Goal: Communication & Community: Share content

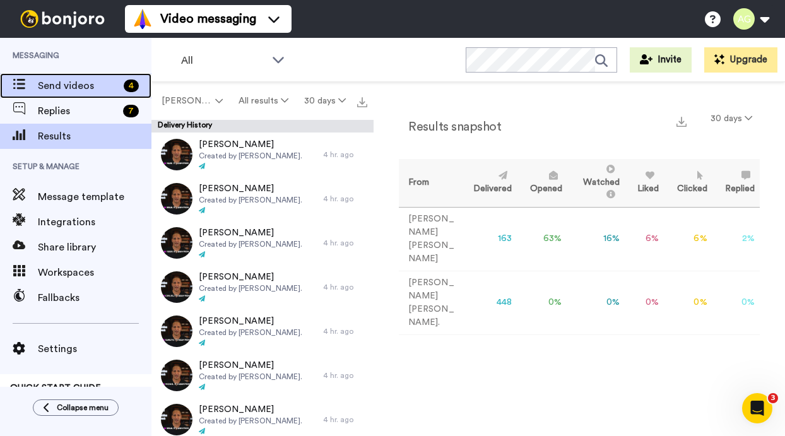
click at [54, 78] on span "Send videos" at bounding box center [78, 85] width 81 height 15
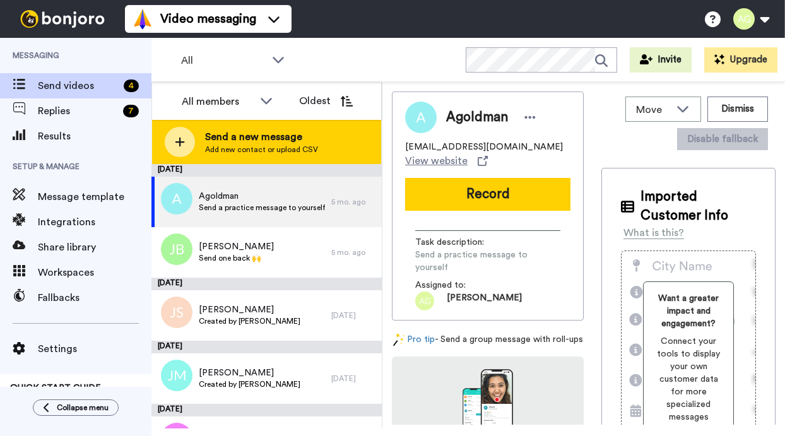
click at [213, 141] on span "Send a new message" at bounding box center [261, 136] width 113 height 15
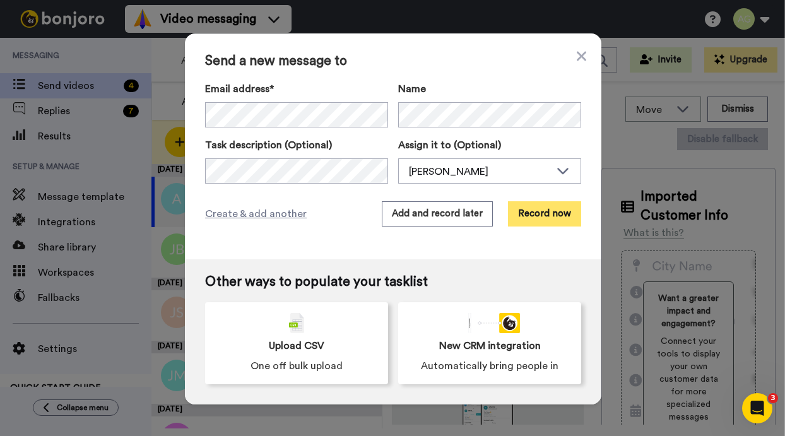
click at [551, 208] on button "Record now" at bounding box center [544, 213] width 73 height 25
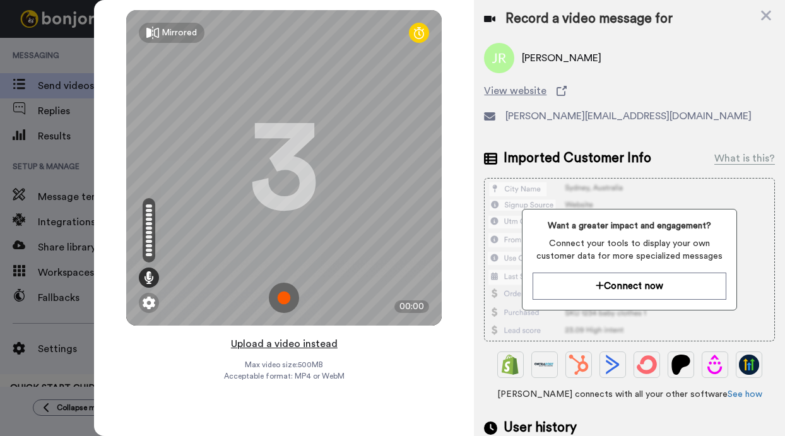
click at [283, 346] on button "Upload a video instead" at bounding box center [284, 344] width 114 height 16
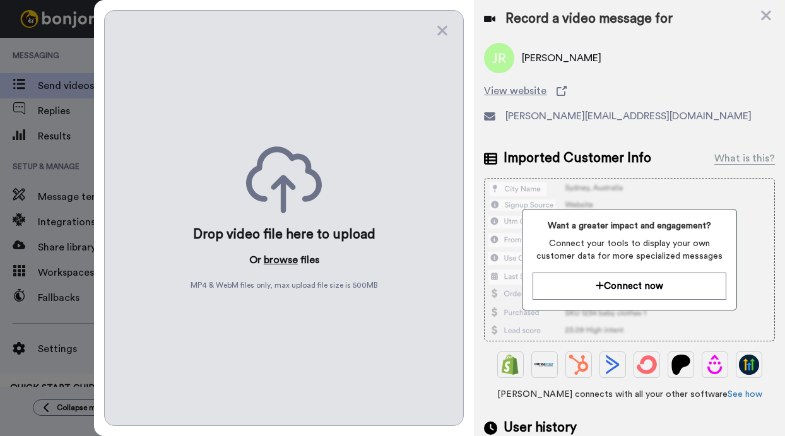
click at [277, 256] on button "browse" at bounding box center [281, 260] width 34 height 15
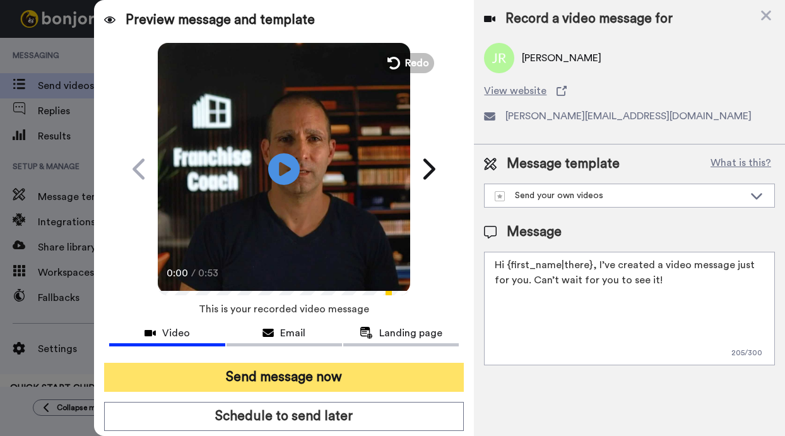
click at [330, 380] on button "Send message now" at bounding box center [284, 377] width 360 height 29
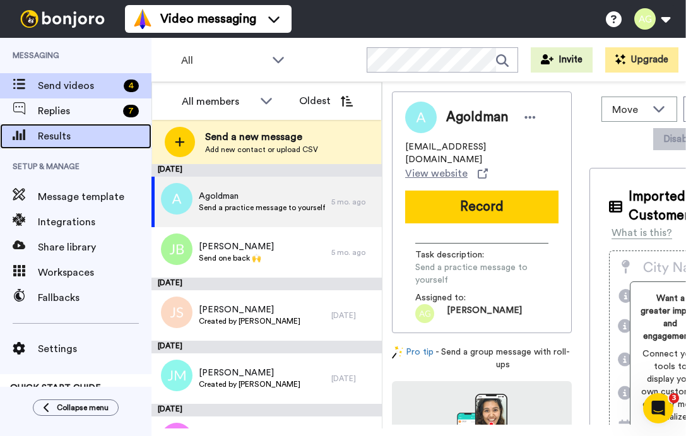
click at [83, 128] on div "Results" at bounding box center [76, 136] width 152 height 25
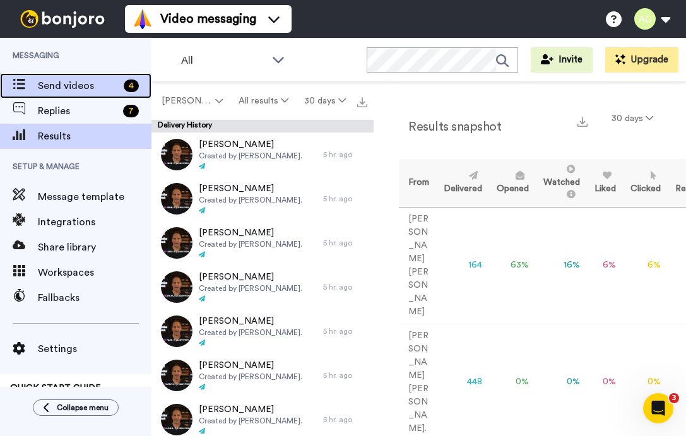
click at [76, 95] on div "Send videos 4" at bounding box center [76, 85] width 152 height 25
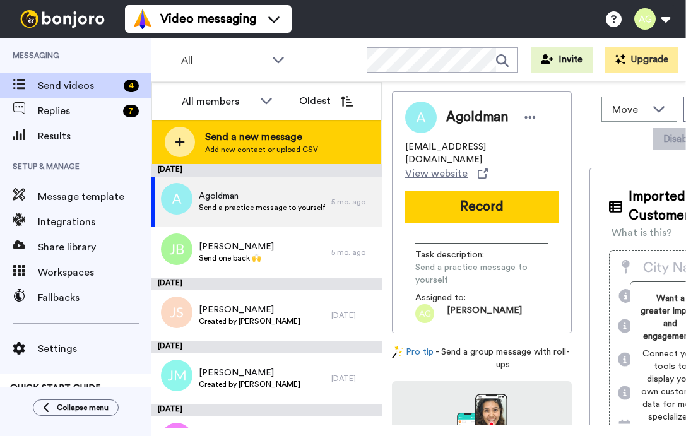
click at [252, 129] on span "Send a new message" at bounding box center [261, 136] width 113 height 15
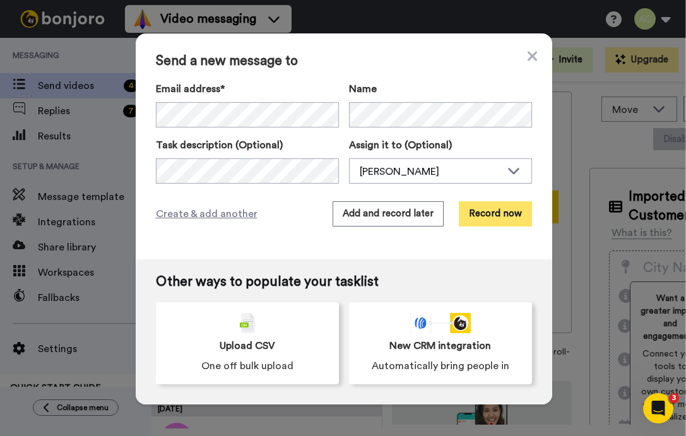
click at [500, 222] on button "Record now" at bounding box center [495, 213] width 73 height 25
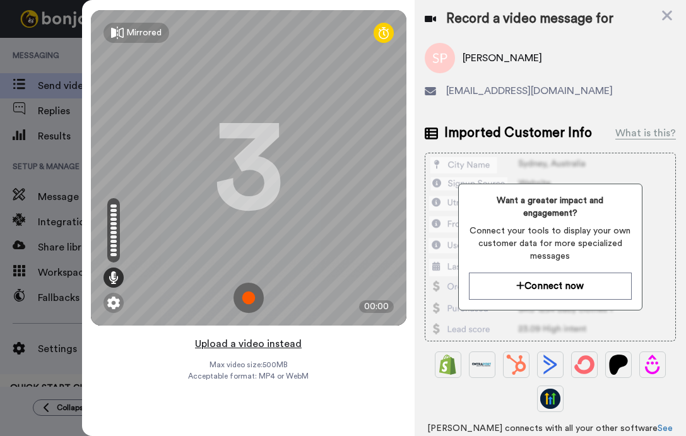
click at [250, 344] on button "Upload a video instead" at bounding box center [248, 344] width 114 height 16
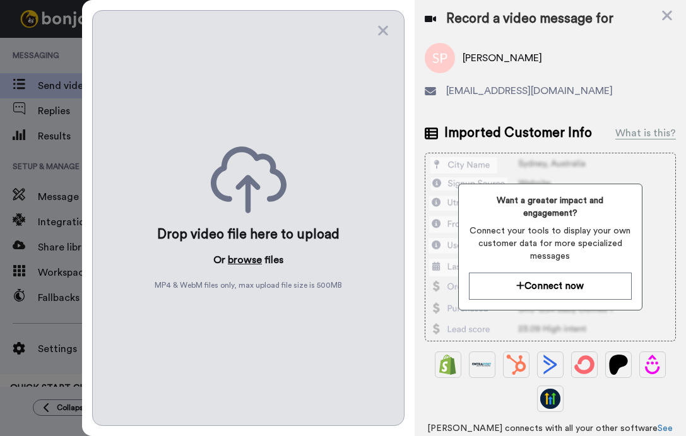
click at [246, 258] on button "browse" at bounding box center [245, 260] width 34 height 15
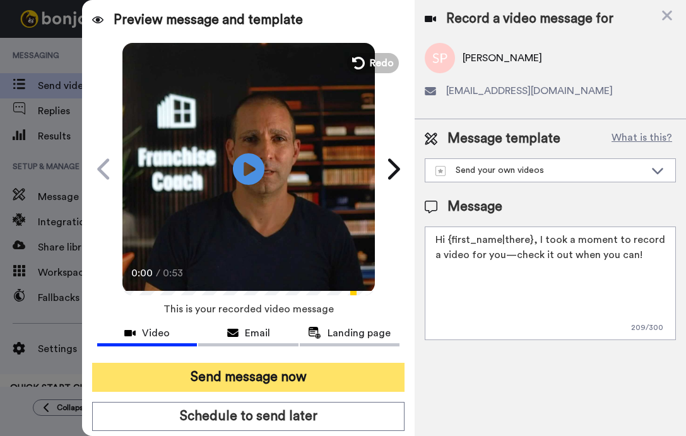
click at [367, 383] on button "Send message now" at bounding box center [248, 377] width 312 height 29
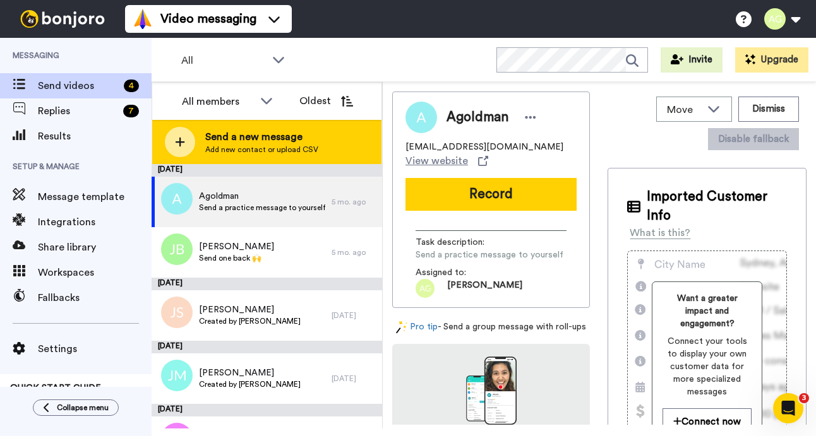
click at [179, 142] on icon at bounding box center [180, 142] width 9 height 9
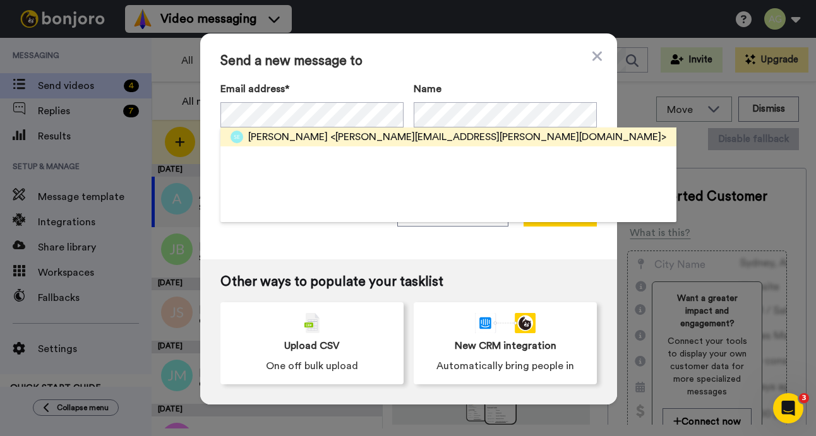
click at [405, 133] on span "<scott.edwards.personal@gmail.com>" at bounding box center [498, 136] width 336 height 15
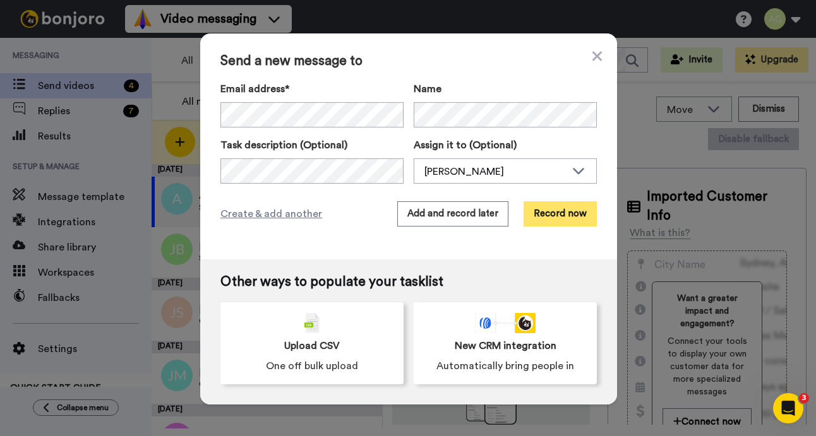
click at [568, 212] on button "Record now" at bounding box center [559, 213] width 73 height 25
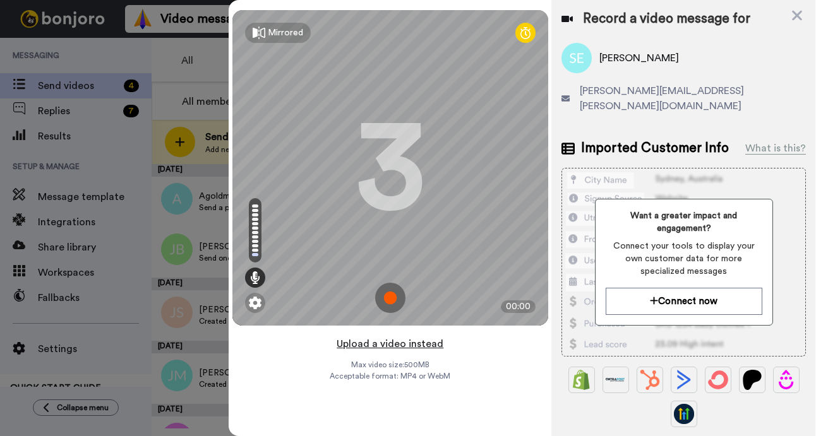
click at [400, 344] on button "Upload a video instead" at bounding box center [390, 344] width 114 height 16
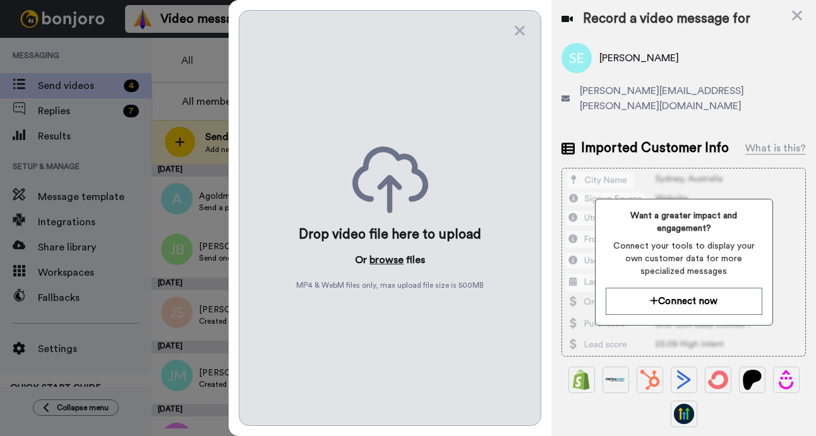
click at [395, 257] on button "browse" at bounding box center [386, 260] width 34 height 15
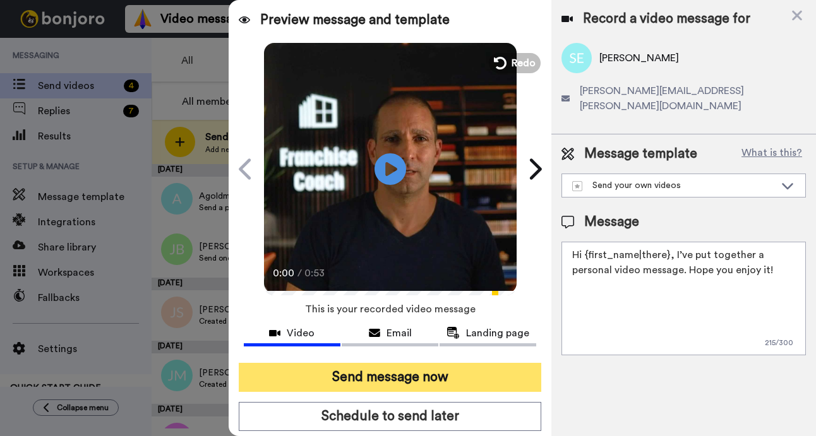
click at [477, 379] on button "Send message now" at bounding box center [390, 377] width 303 height 29
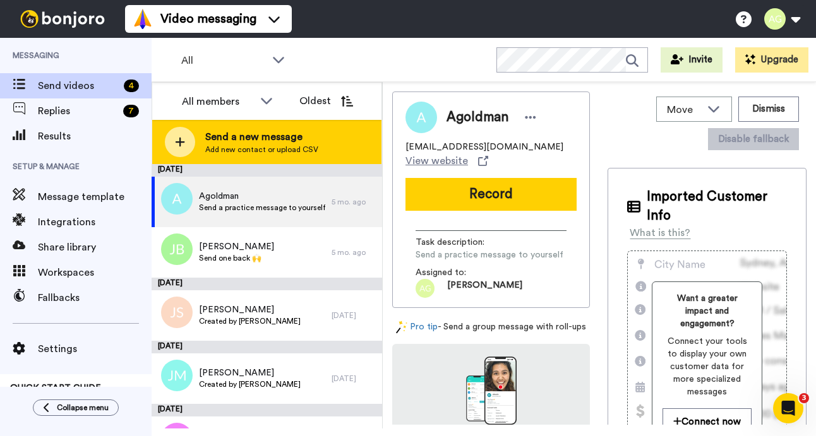
click at [212, 152] on span "Add new contact or upload CSV" at bounding box center [261, 150] width 113 height 10
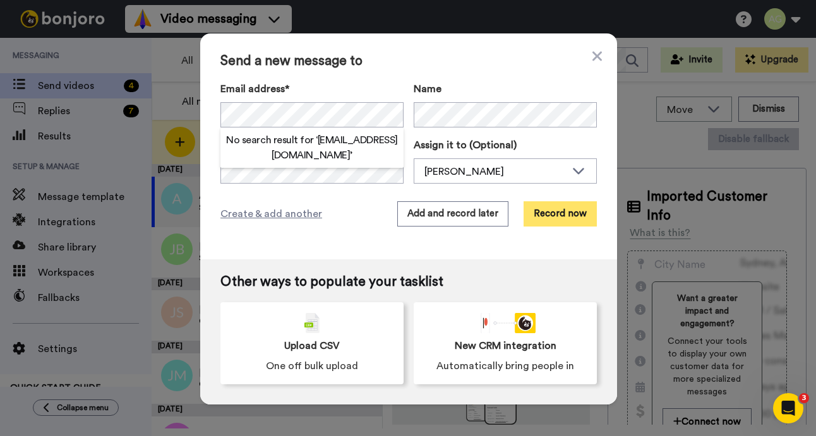
click at [555, 212] on button "Record now" at bounding box center [559, 213] width 73 height 25
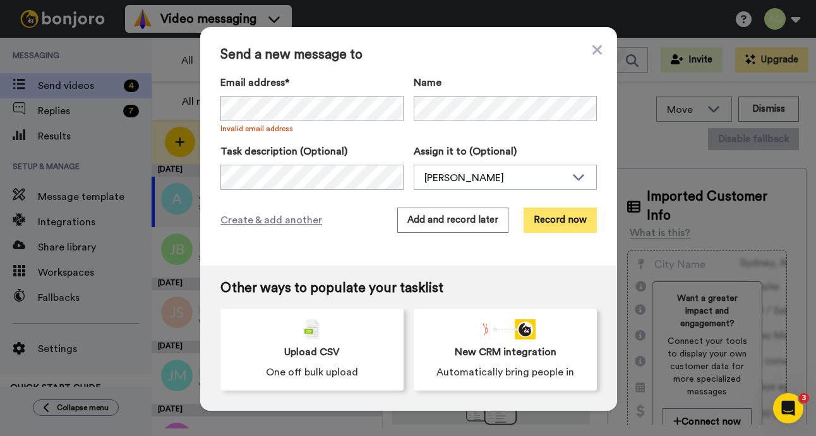
click at [566, 220] on button "Record now" at bounding box center [559, 220] width 73 height 25
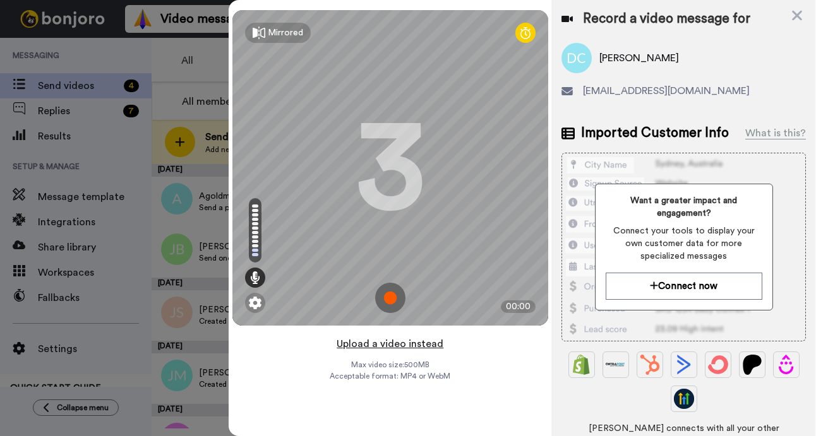
click at [407, 343] on button "Upload a video instead" at bounding box center [390, 344] width 114 height 16
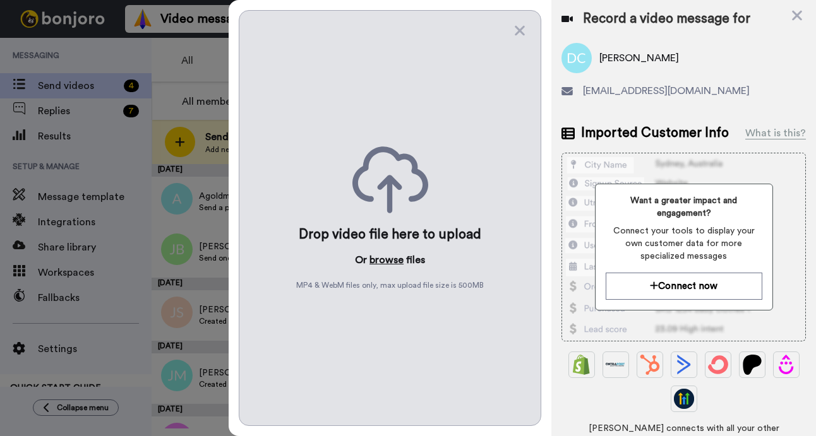
click at [389, 254] on button "browse" at bounding box center [386, 260] width 34 height 15
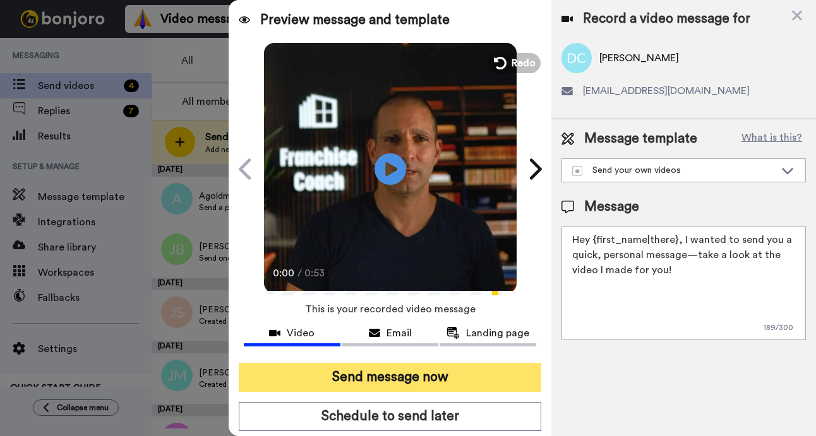
click at [461, 378] on button "Send message now" at bounding box center [390, 377] width 303 height 29
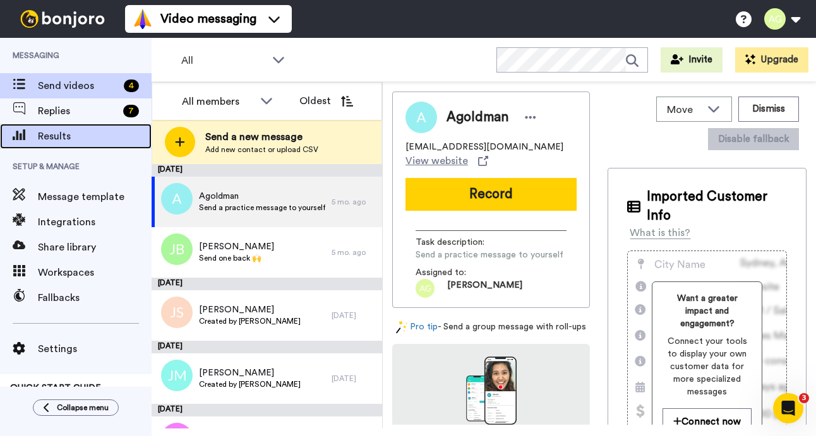
click at [66, 134] on span "Results" at bounding box center [95, 136] width 114 height 15
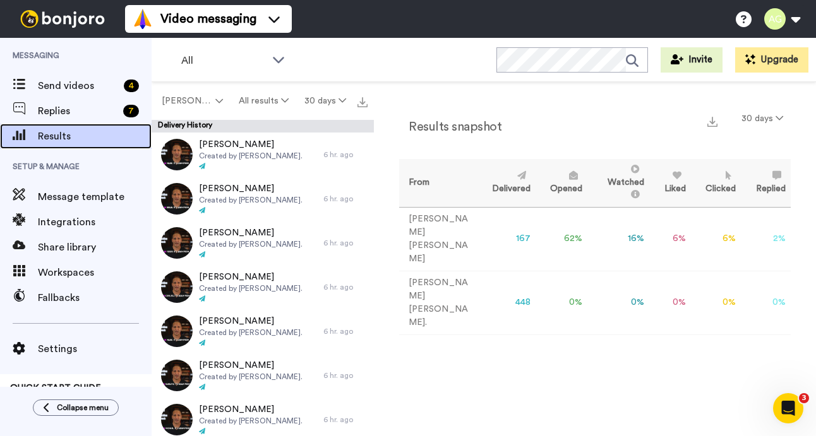
click at [68, 138] on span "Results" at bounding box center [95, 136] width 114 height 15
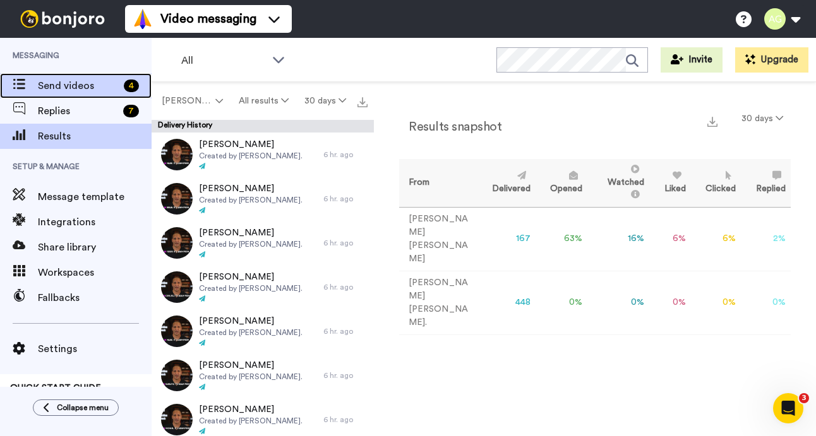
click at [67, 75] on div "Send videos 4" at bounding box center [76, 85] width 152 height 25
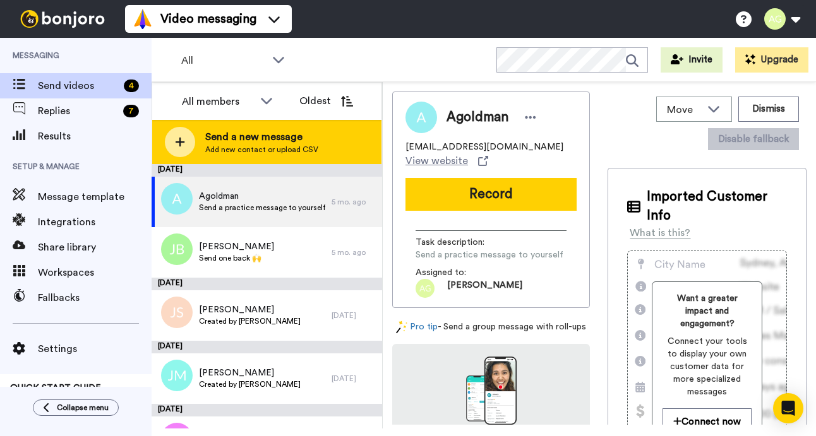
click at [186, 138] on div at bounding box center [180, 142] width 30 height 30
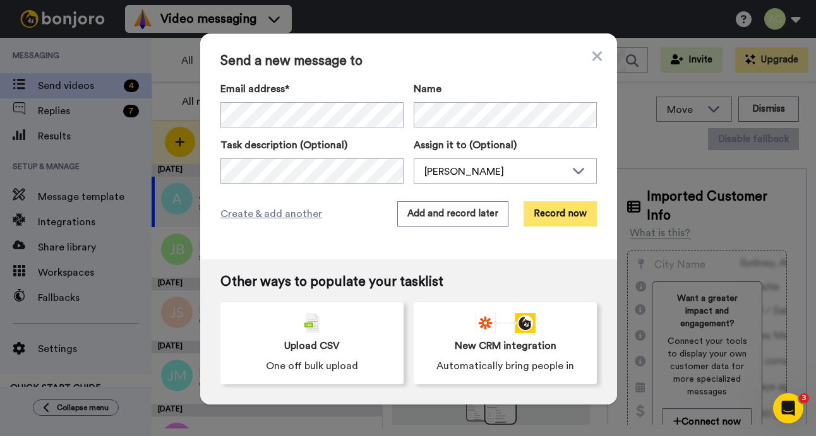
click at [556, 220] on button "Record now" at bounding box center [559, 213] width 73 height 25
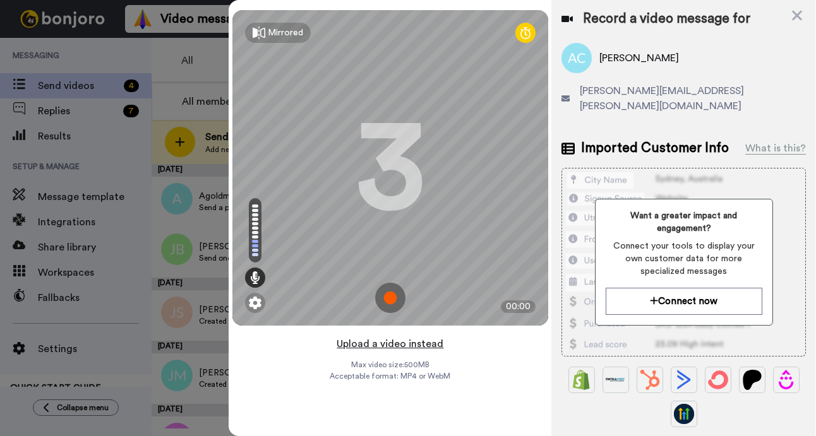
click at [411, 340] on button "Upload a video instead" at bounding box center [390, 344] width 114 height 16
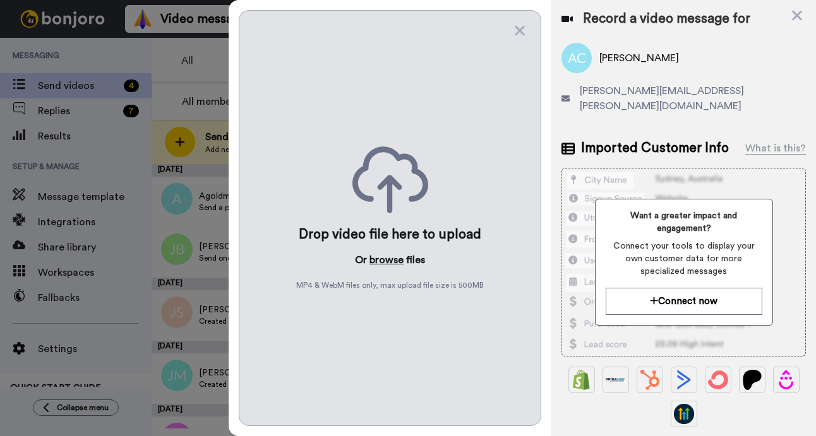
click at [373, 256] on button "browse" at bounding box center [386, 260] width 34 height 15
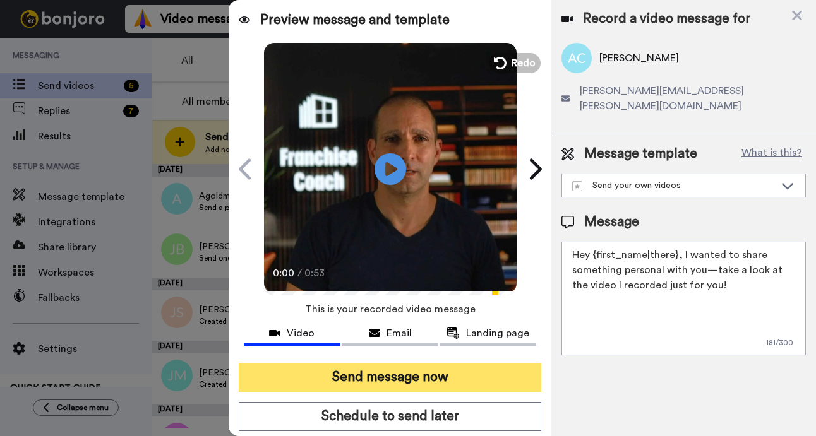
click at [388, 372] on button "Send message now" at bounding box center [390, 377] width 303 height 29
